Goal: Task Accomplishment & Management: Manage account settings

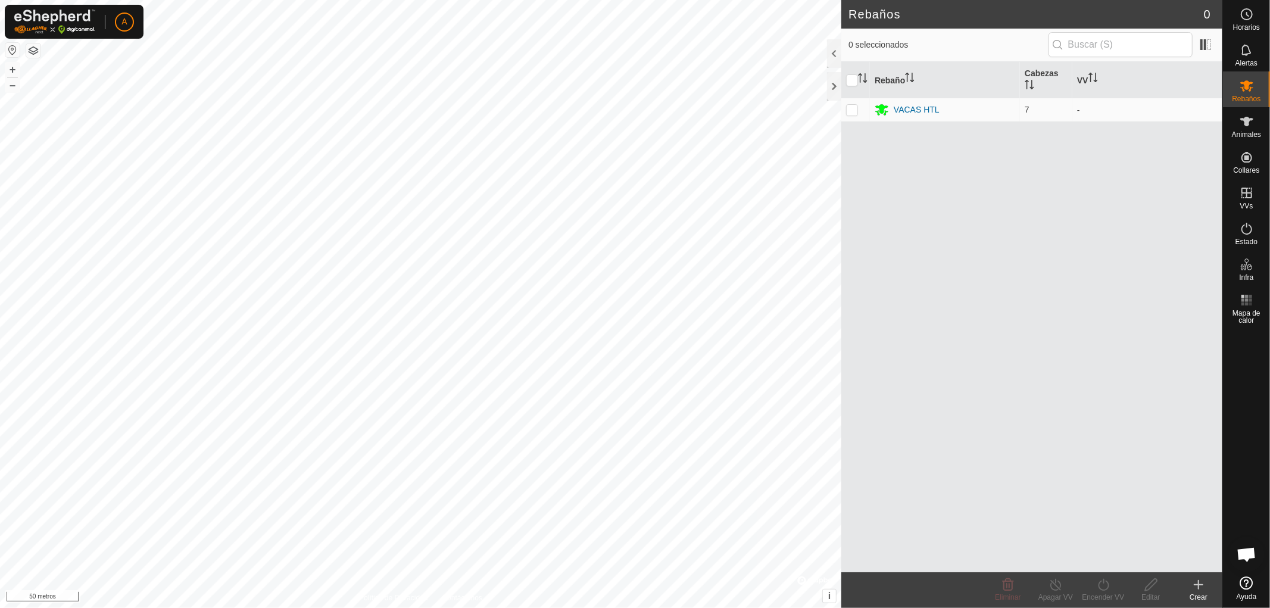
click at [448, 607] on html "A Horarios Alertas Rebaños Animales Collares VVs Estado Infra Mapa de calor Ayu…" at bounding box center [635, 304] width 1270 height 608
click at [1249, 194] on icon at bounding box center [1246, 193] width 14 height 14
click at [1165, 191] on link "En rotación" at bounding box center [1171, 192] width 102 height 24
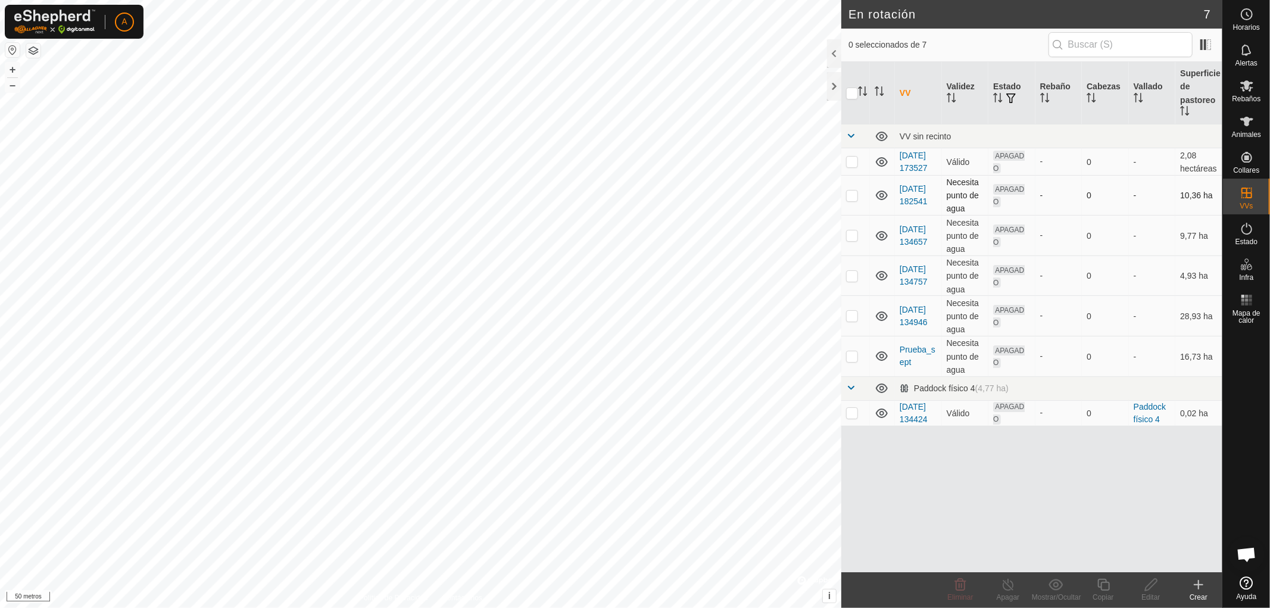
click at [855, 200] on p-checkbox at bounding box center [852, 195] width 12 height 10
click at [846, 0] on html "A Horarios Alertas Rebaños Animales Collares VVs Estado Infra Mapa de calor Ayu…" at bounding box center [635, 304] width 1270 height 608
click at [959, 585] on icon at bounding box center [960, 585] width 11 height 12
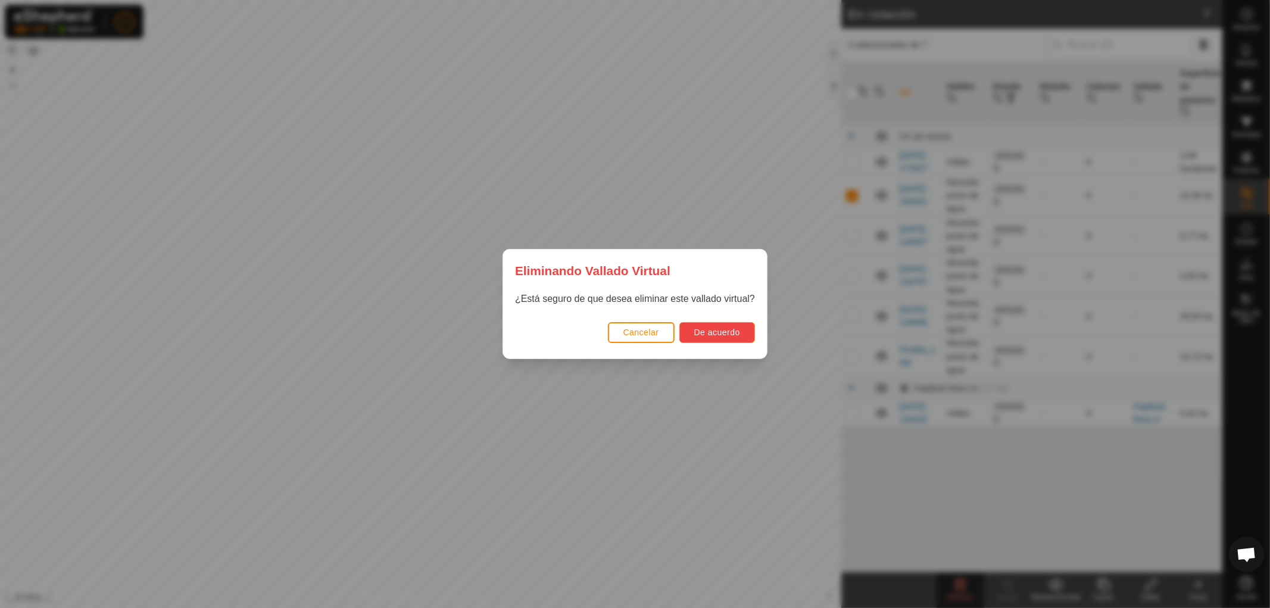
click at [727, 327] on font "De acuerdo" at bounding box center [717, 332] width 46 height 10
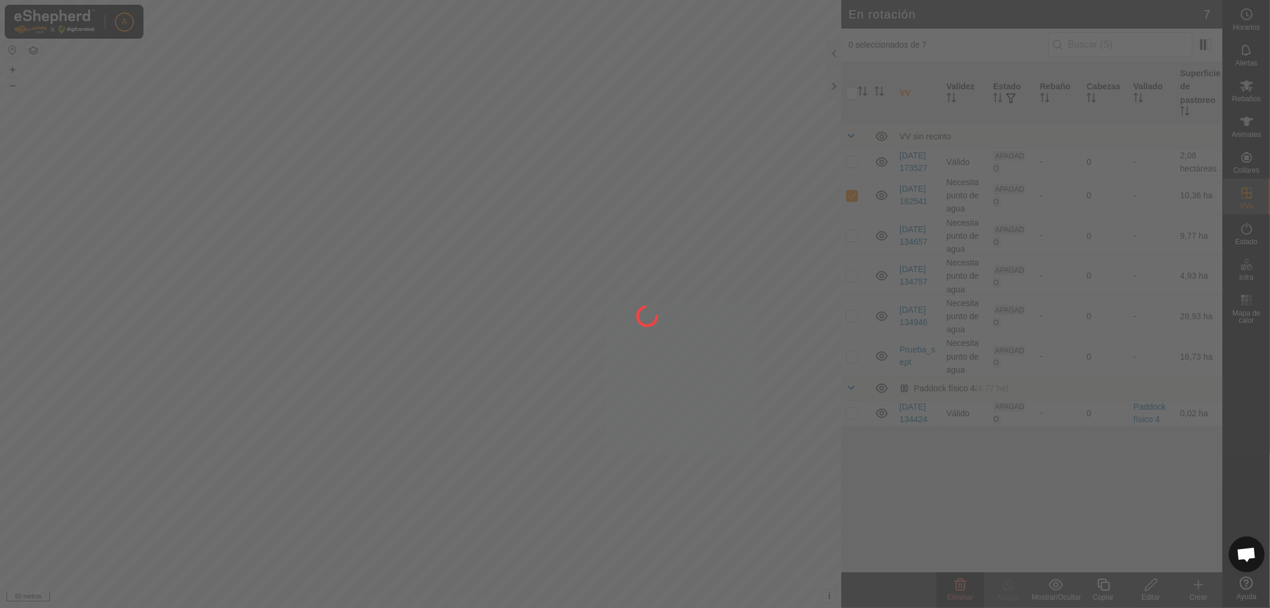
checkbox input "false"
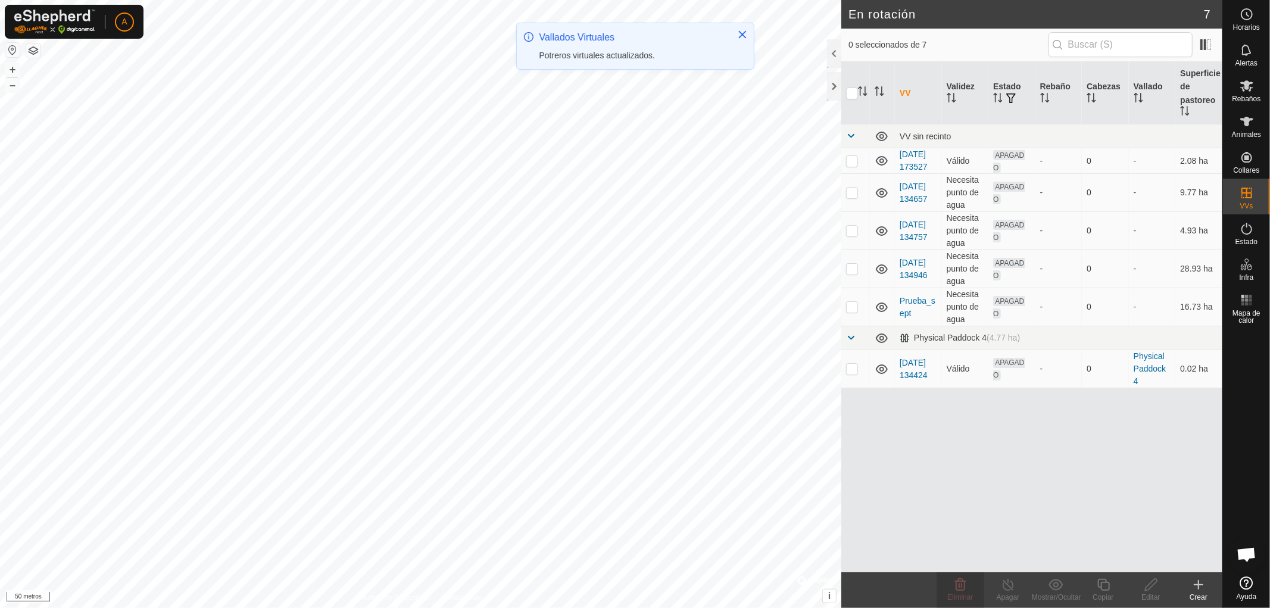
click at [586, 607] on html "A Horarios Alertas Rebaños Animales Collares VVs Estado Infra Mapa de calor Ayu…" at bounding box center [635, 304] width 1270 height 608
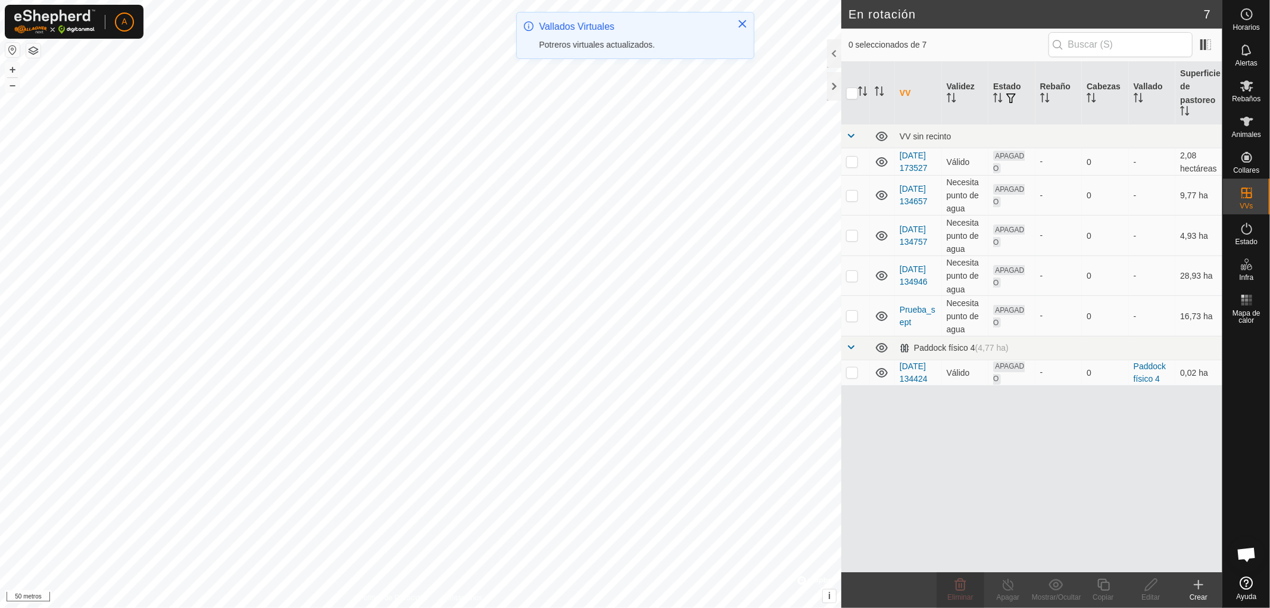
click at [478, 607] on html "A Horarios Alertas Rebaños Animales Collares VVs Estado Infra Mapa de calor Ayu…" at bounding box center [635, 304] width 1270 height 608
click at [852, 320] on p-checkbox at bounding box center [852, 316] width 12 height 10
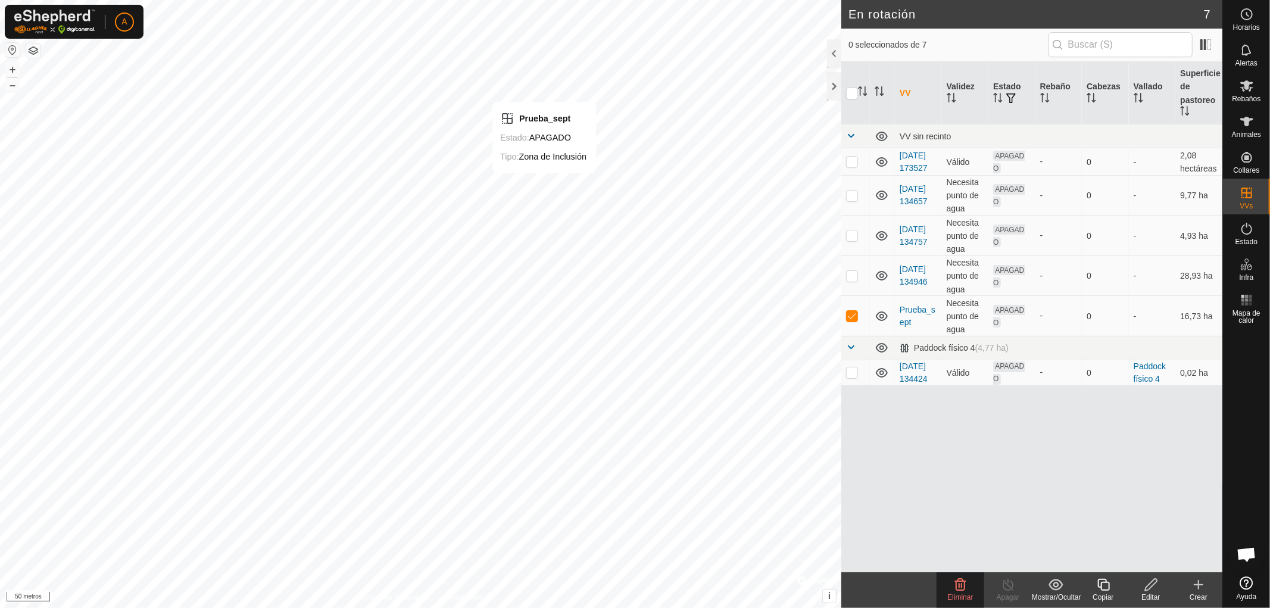
checkbox input "false"
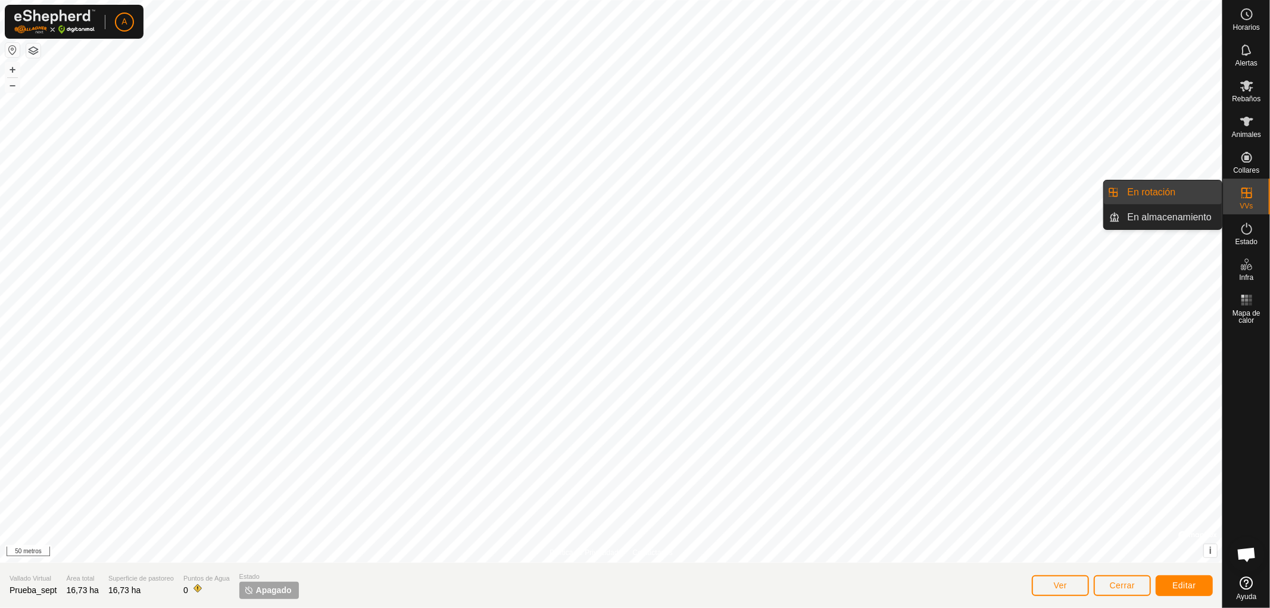
click at [1243, 193] on icon at bounding box center [1246, 192] width 11 height 11
click at [1160, 194] on link "En rotación" at bounding box center [1171, 192] width 102 height 24
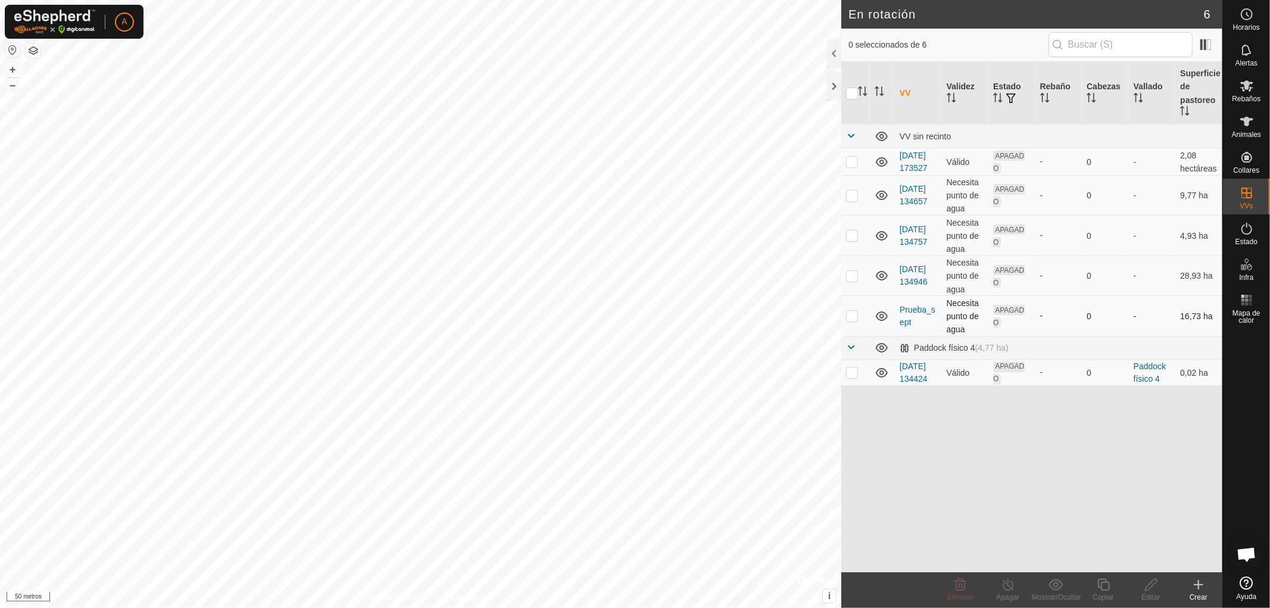
click at [854, 320] on p-checkbox at bounding box center [852, 316] width 12 height 10
checkbox input "true"
click at [1149, 585] on icon at bounding box center [1150, 584] width 15 height 14
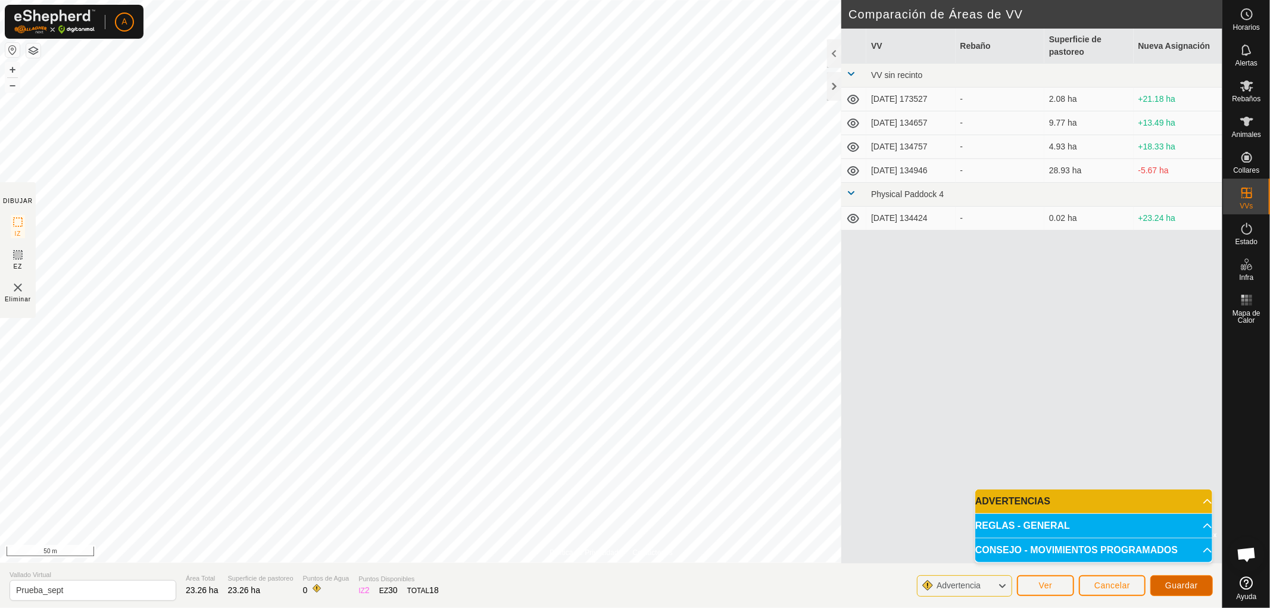
click at [1185, 585] on span "Guardar" at bounding box center [1181, 585] width 33 height 10
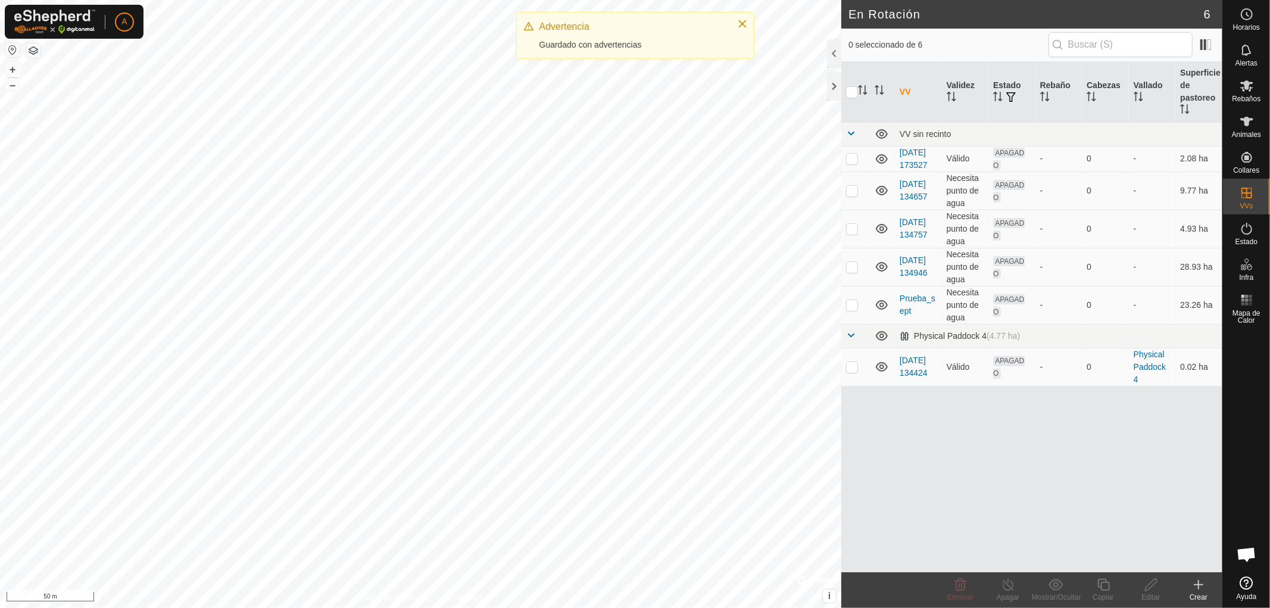
click at [1086, 436] on div "En Rotación 6 0 seleccionado de 6 VV Validez Estado Rebaño Cabezas Vallado Supe…" at bounding box center [611, 304] width 1222 height 608
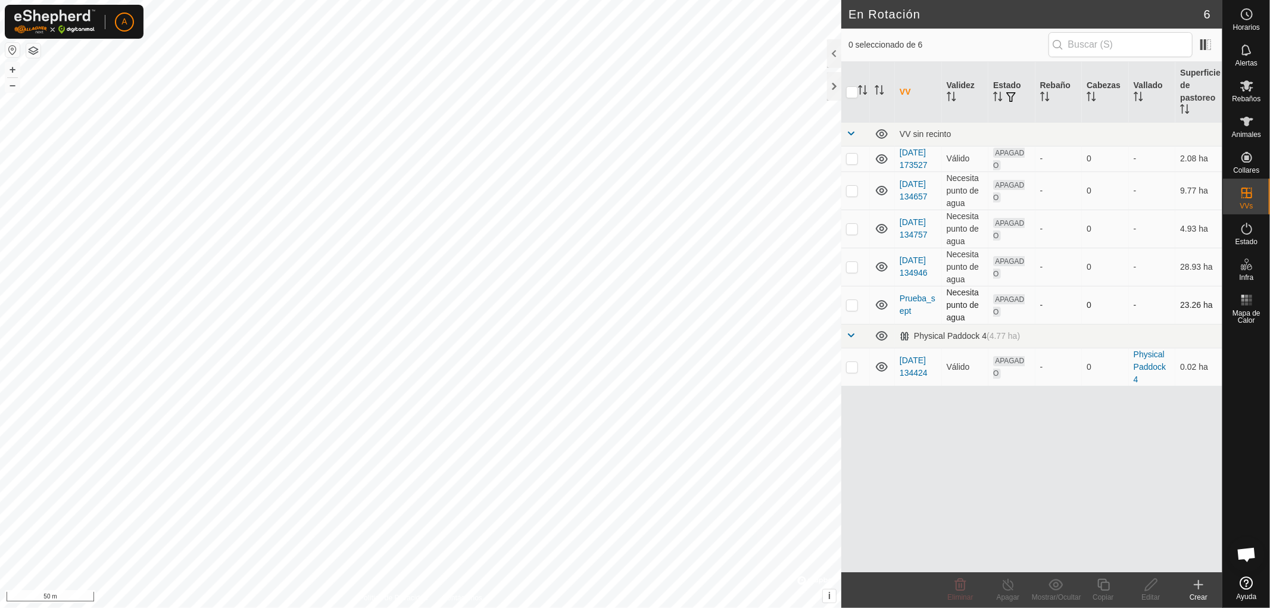
click at [852, 310] on p-checkbox at bounding box center [852, 305] width 12 height 10
checkbox input "true"
click at [1147, 588] on icon at bounding box center [1150, 584] width 15 height 14
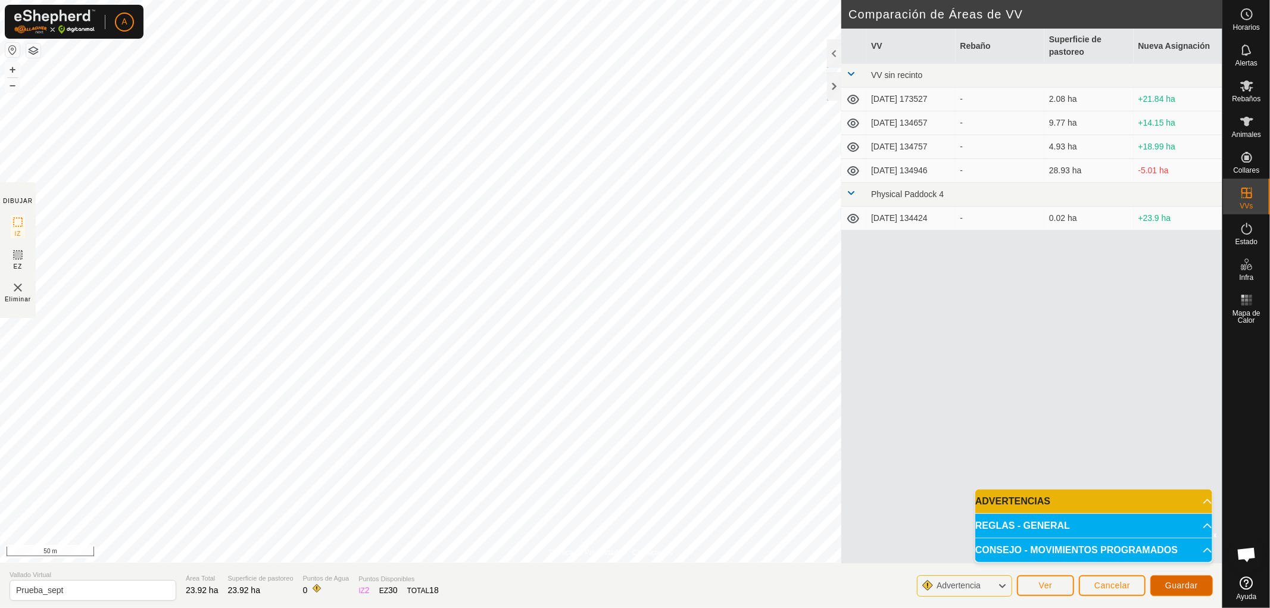
click at [1188, 586] on span "Guardar" at bounding box center [1181, 585] width 33 height 10
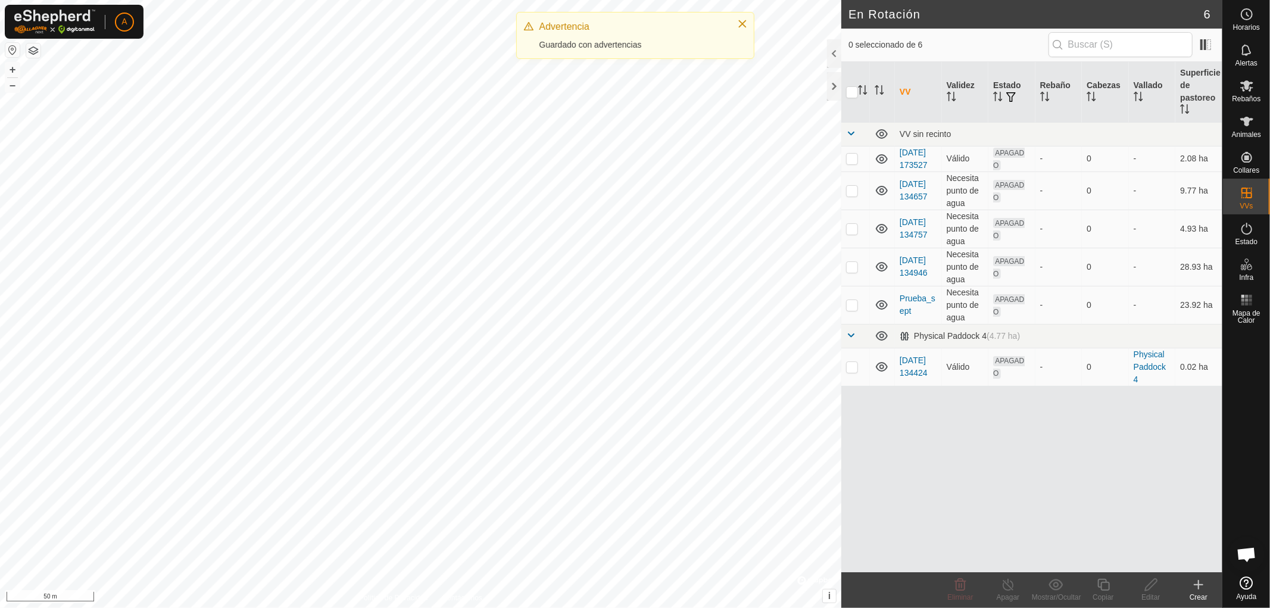
click at [749, 607] on html "A Horarios Alertas Rebaños Animales Collares VVs Estado Infra Mapa de Calor Ayu…" at bounding box center [635, 304] width 1270 height 608
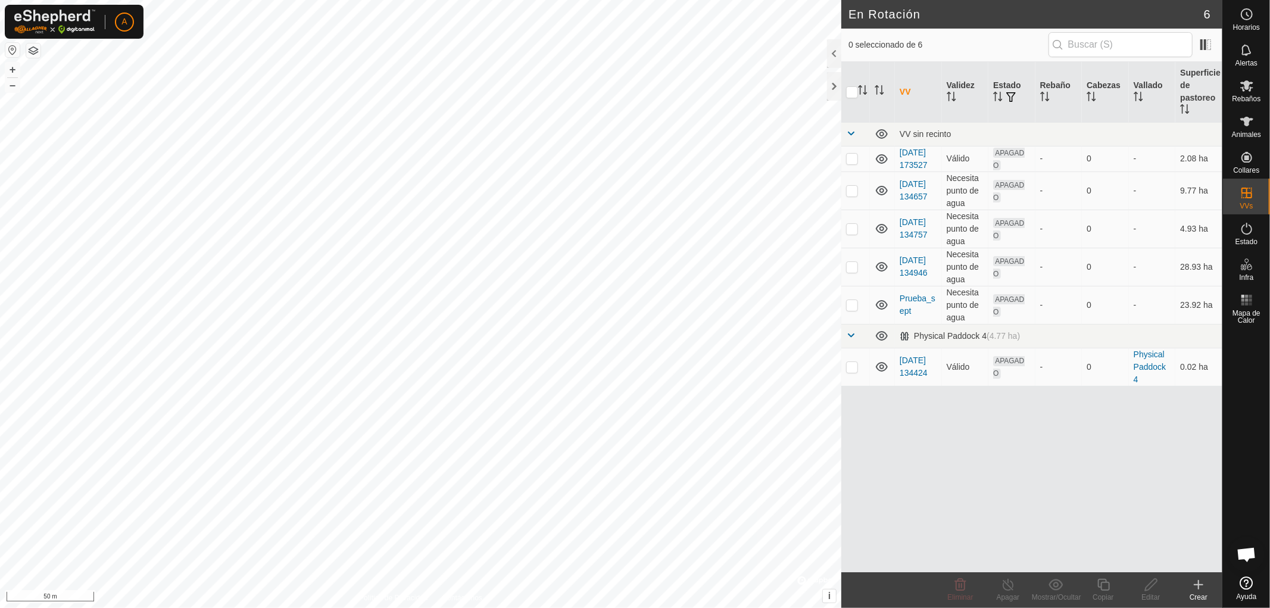
click at [731, 607] on html "A Horarios Alertas Rebaños Animales Collares VVs Estado Infra Mapa de Calor Ayu…" at bounding box center [635, 304] width 1270 height 608
click at [630, 607] on html "A Horarios Alertas Rebaños Animales Collares VVs Estado Infra Mapa de Calor Ayu…" at bounding box center [635, 304] width 1270 height 608
click at [851, 231] on div "En Rotación 6 0 seleccionado de 6 VV Validez Estado Rebaño Cabezas Vallado Supe…" at bounding box center [611, 304] width 1222 height 608
click at [558, 607] on html "A Horarios Alertas Rebaños Animales Collares VVs Estado Infra Mapa de Calor Ayu…" at bounding box center [635, 304] width 1270 height 608
click at [573, 607] on html "A Horarios Alertas Rebaños Animales Collares VVs Estado Infra Mapa de Calor Ayu…" at bounding box center [635, 304] width 1270 height 608
